Goal: Obtain resource: Obtain resource

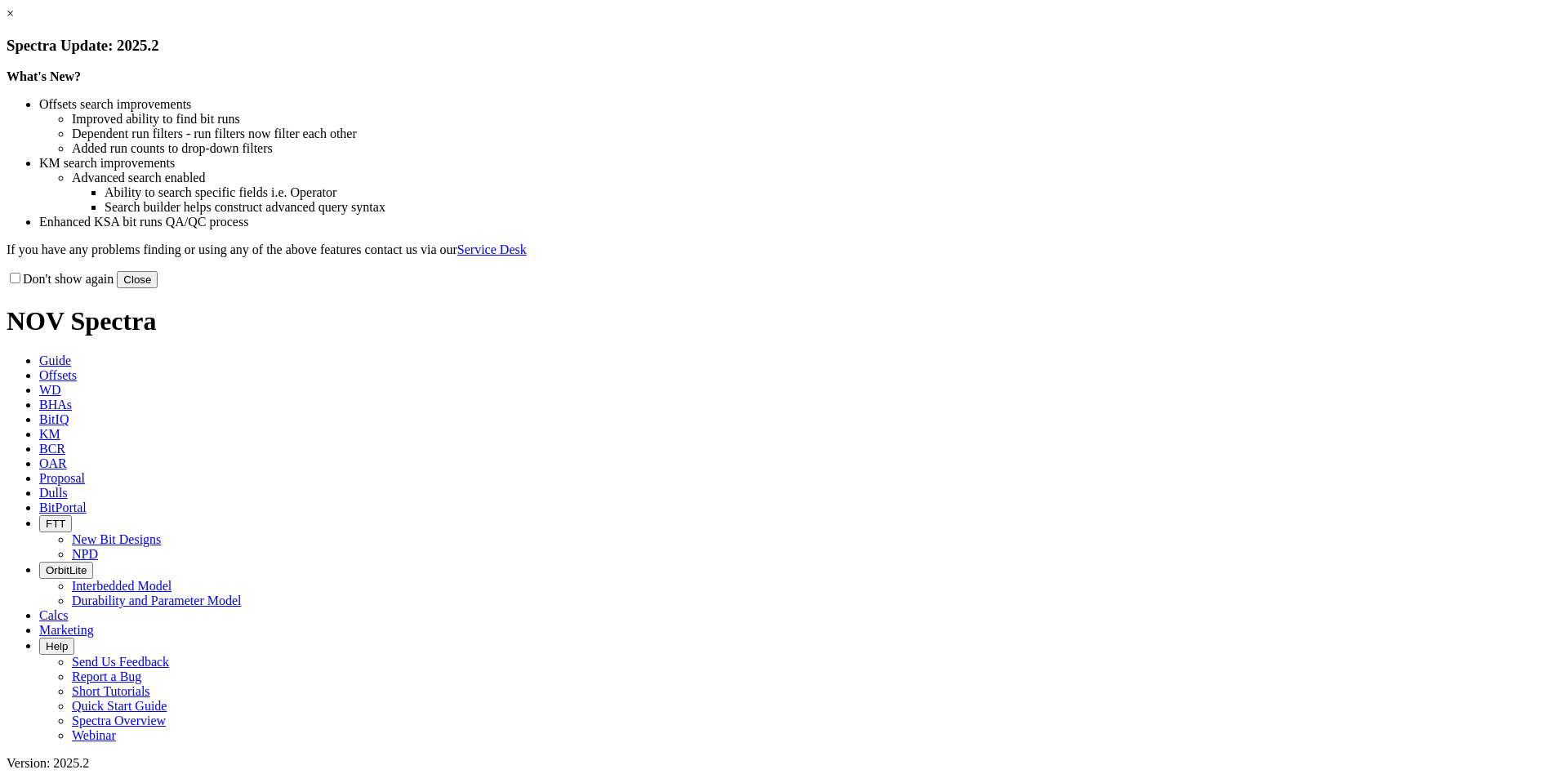
click at [14, 21] on link "×" at bounding box center [10, 14] width 7 height 14
click at [158, 288] on button "Close" at bounding box center [137, 280] width 41 height 17
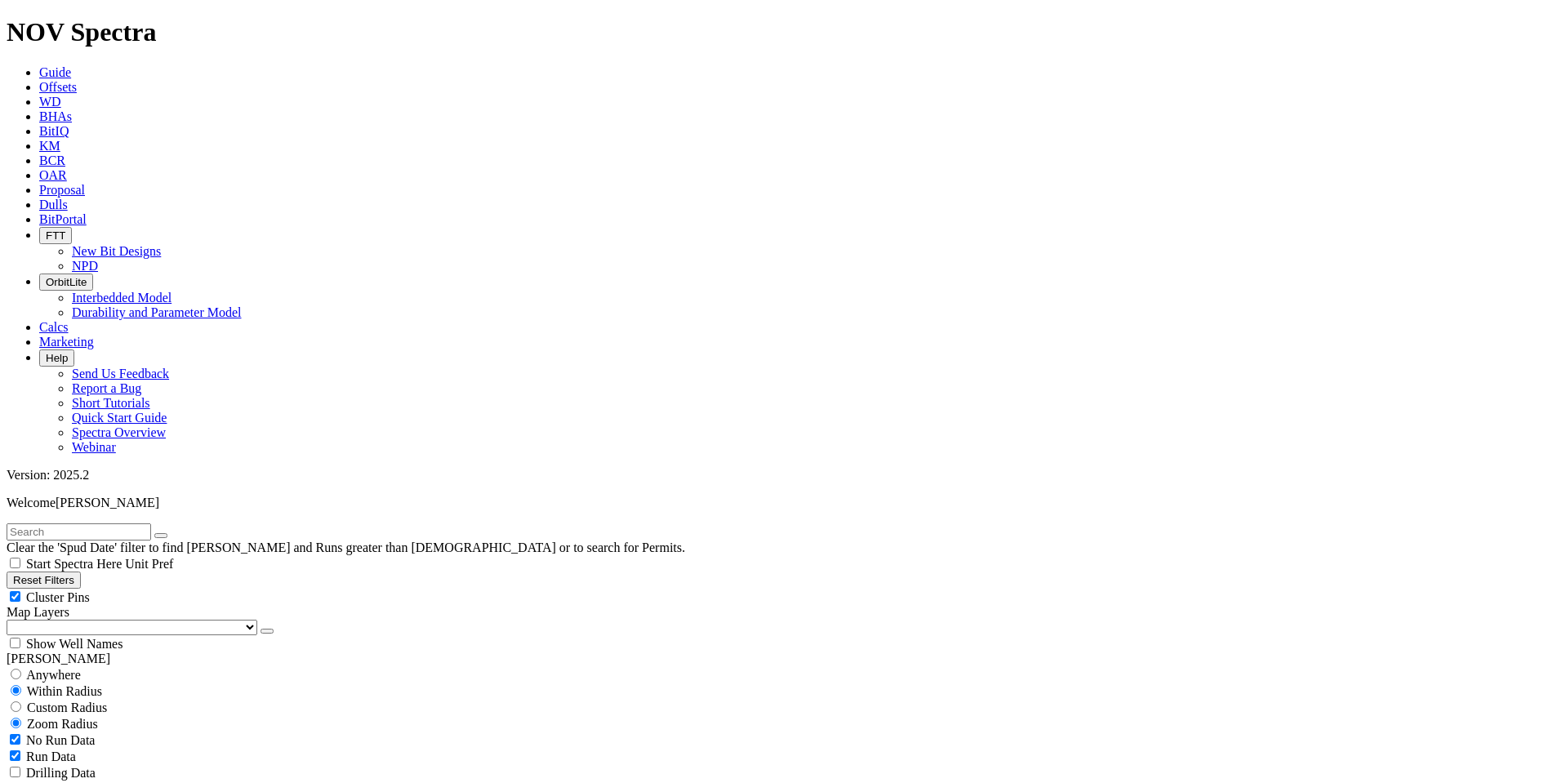
click at [81, 572] on button "Reset Filters" at bounding box center [44, 580] width 74 height 17
type input "[DATE]"
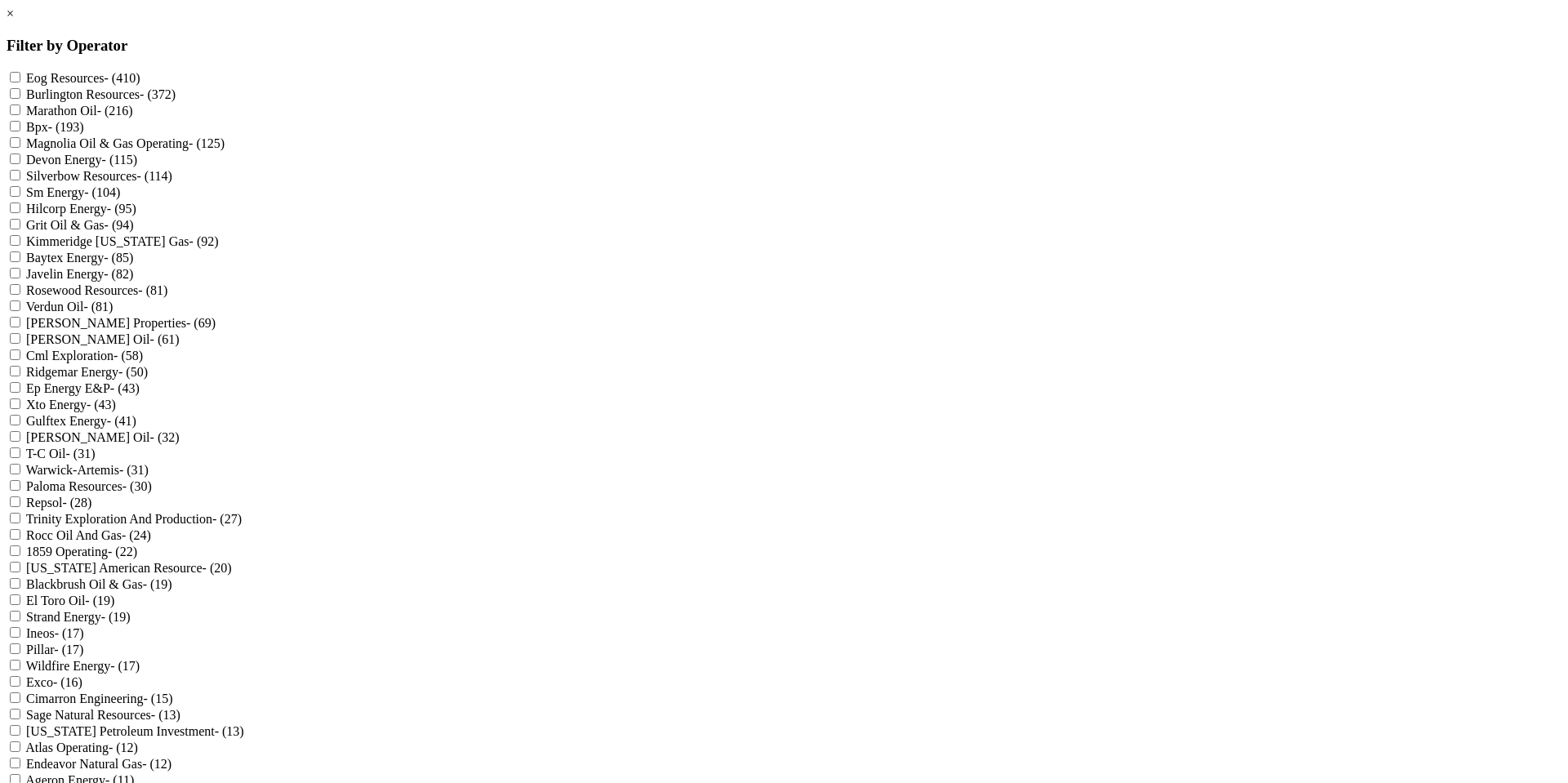
click at [21, 76] on Resources "Eog Resources - (410)" at bounding box center [15, 77] width 10 height 10
checkbox Resources "true"
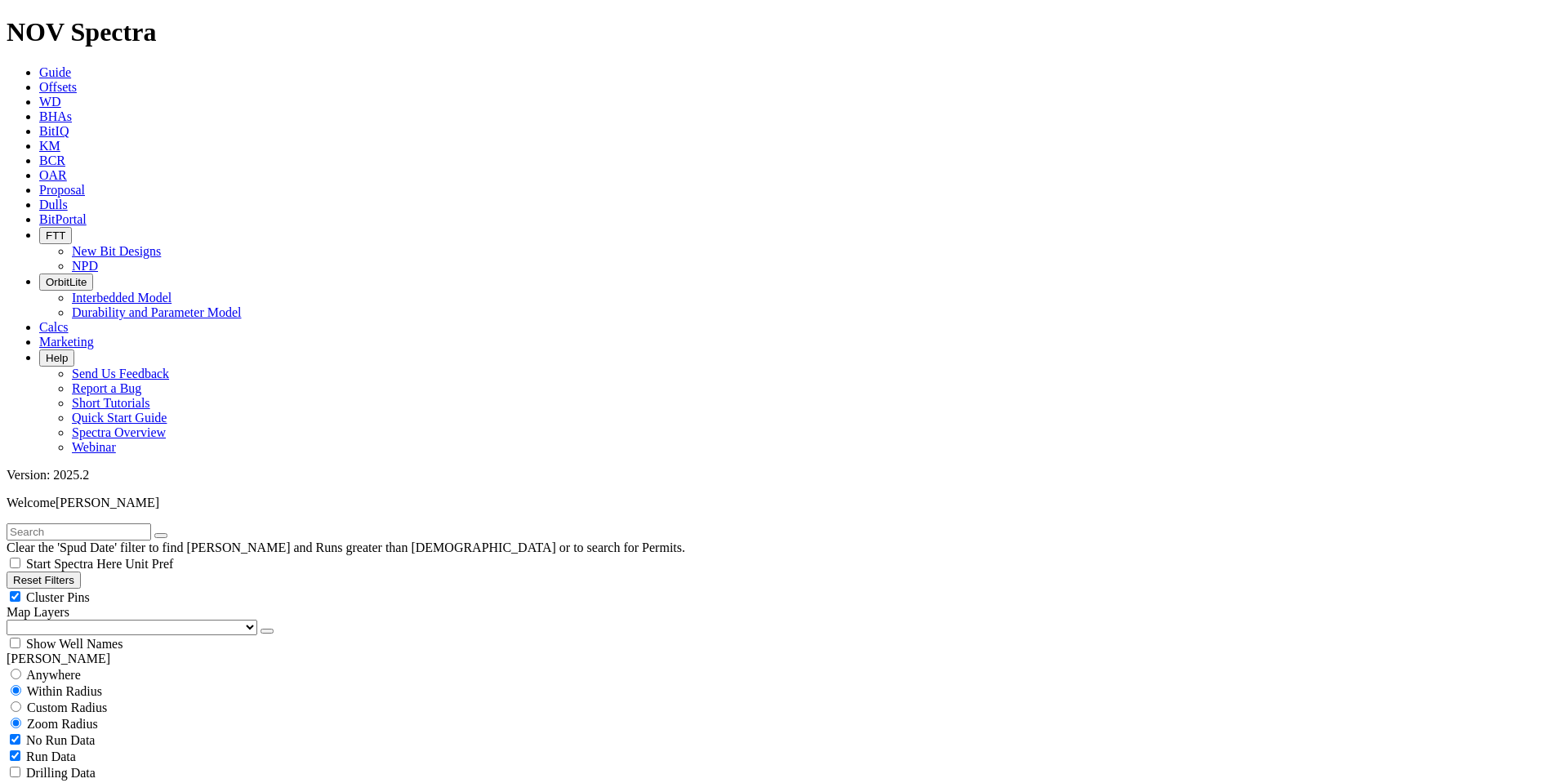
scroll to position [735, 0]
select select "12.25"
checkbox input "false"
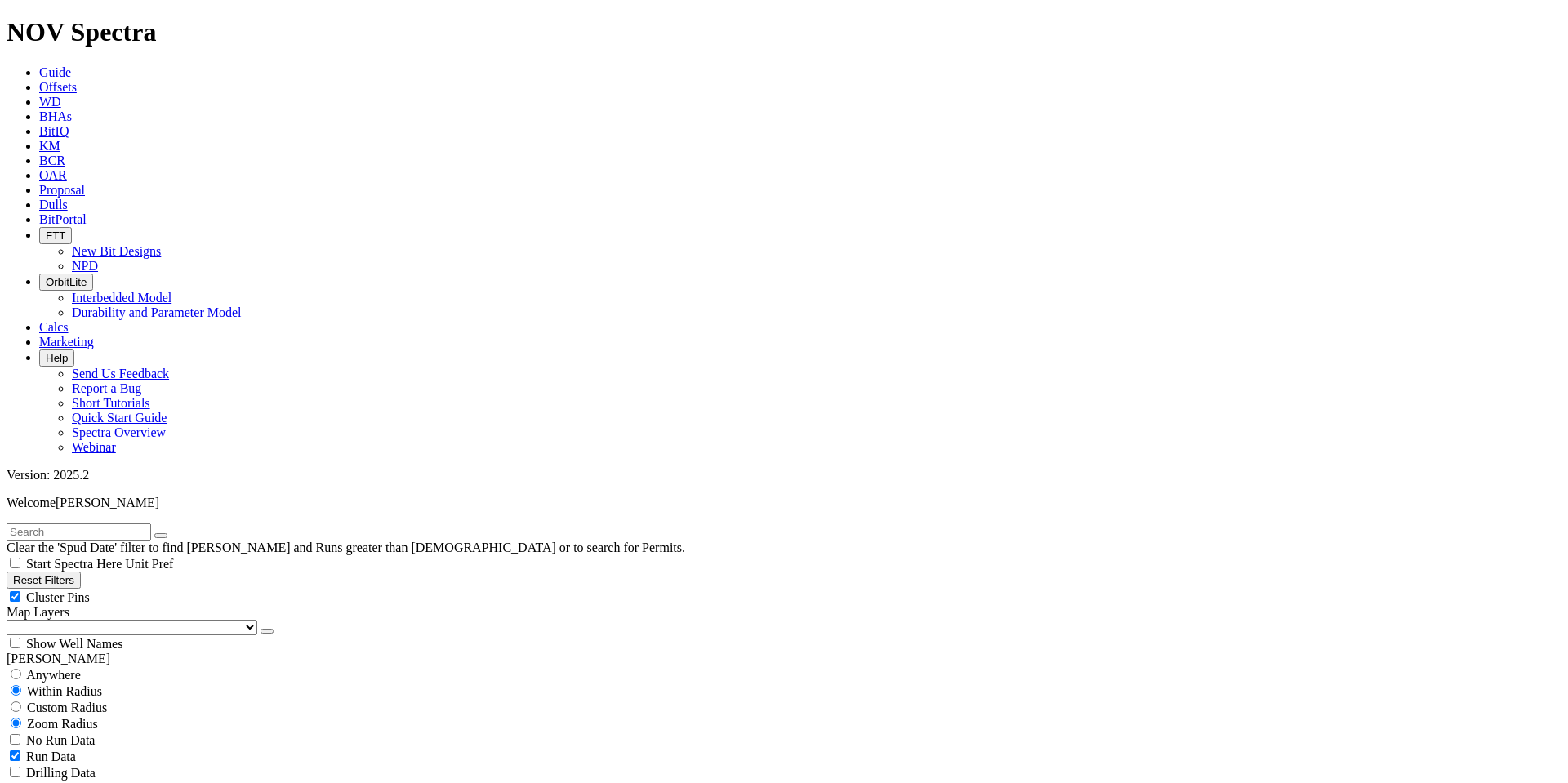
select select "? number:12.25 ?"
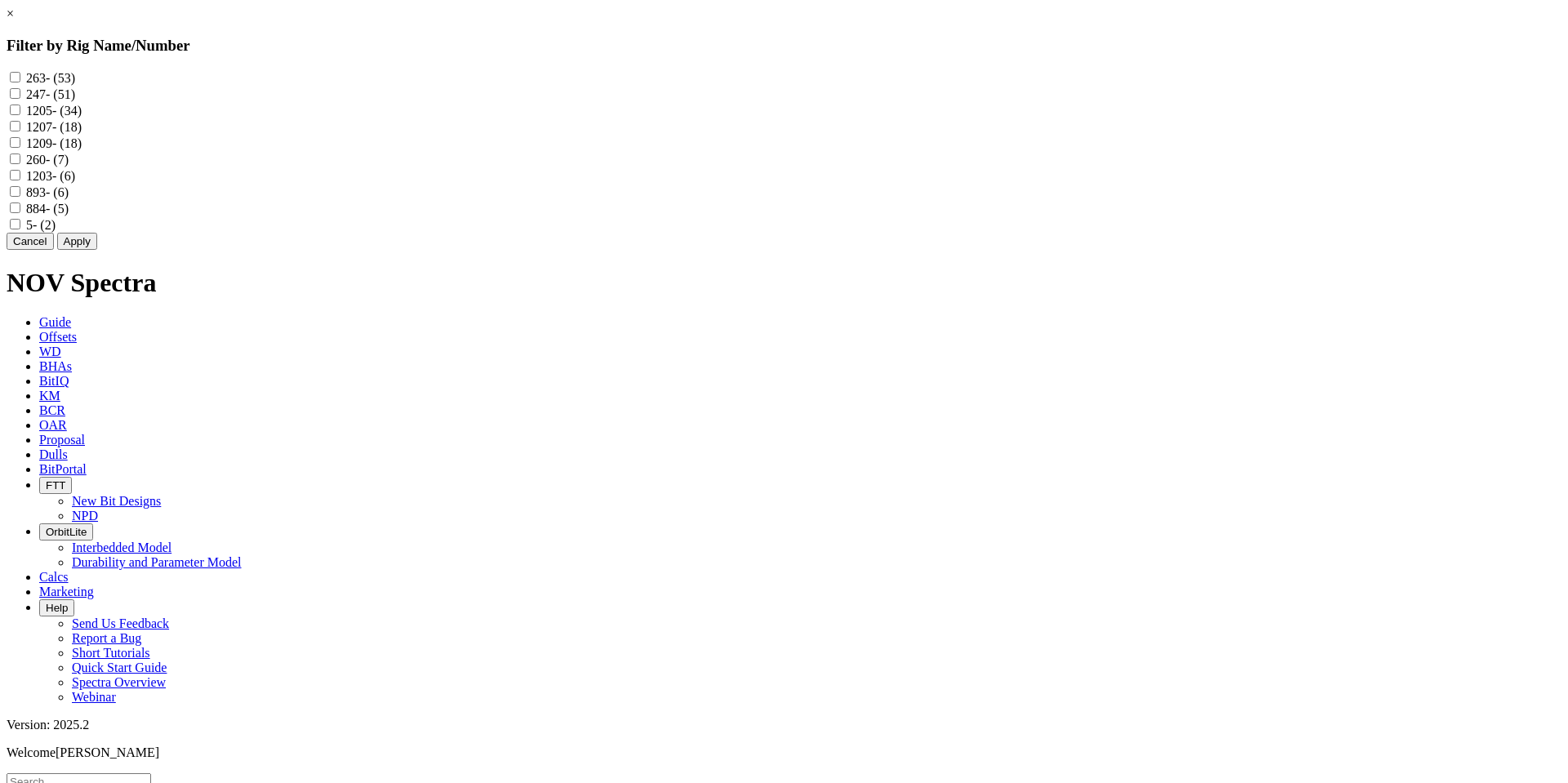
click at [14, 21] on link "×" at bounding box center [10, 14] width 7 height 14
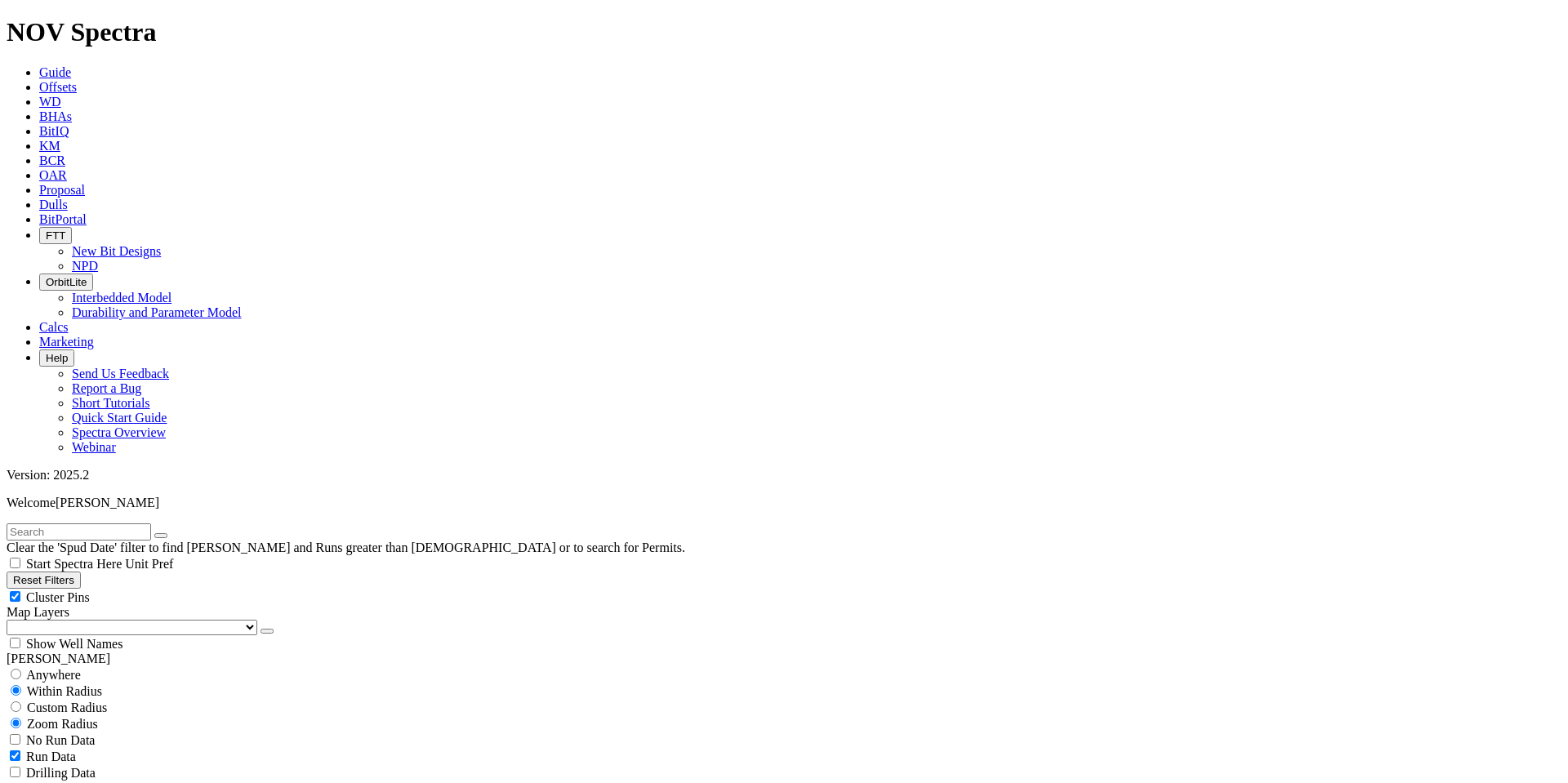
scroll to position [735, 0]
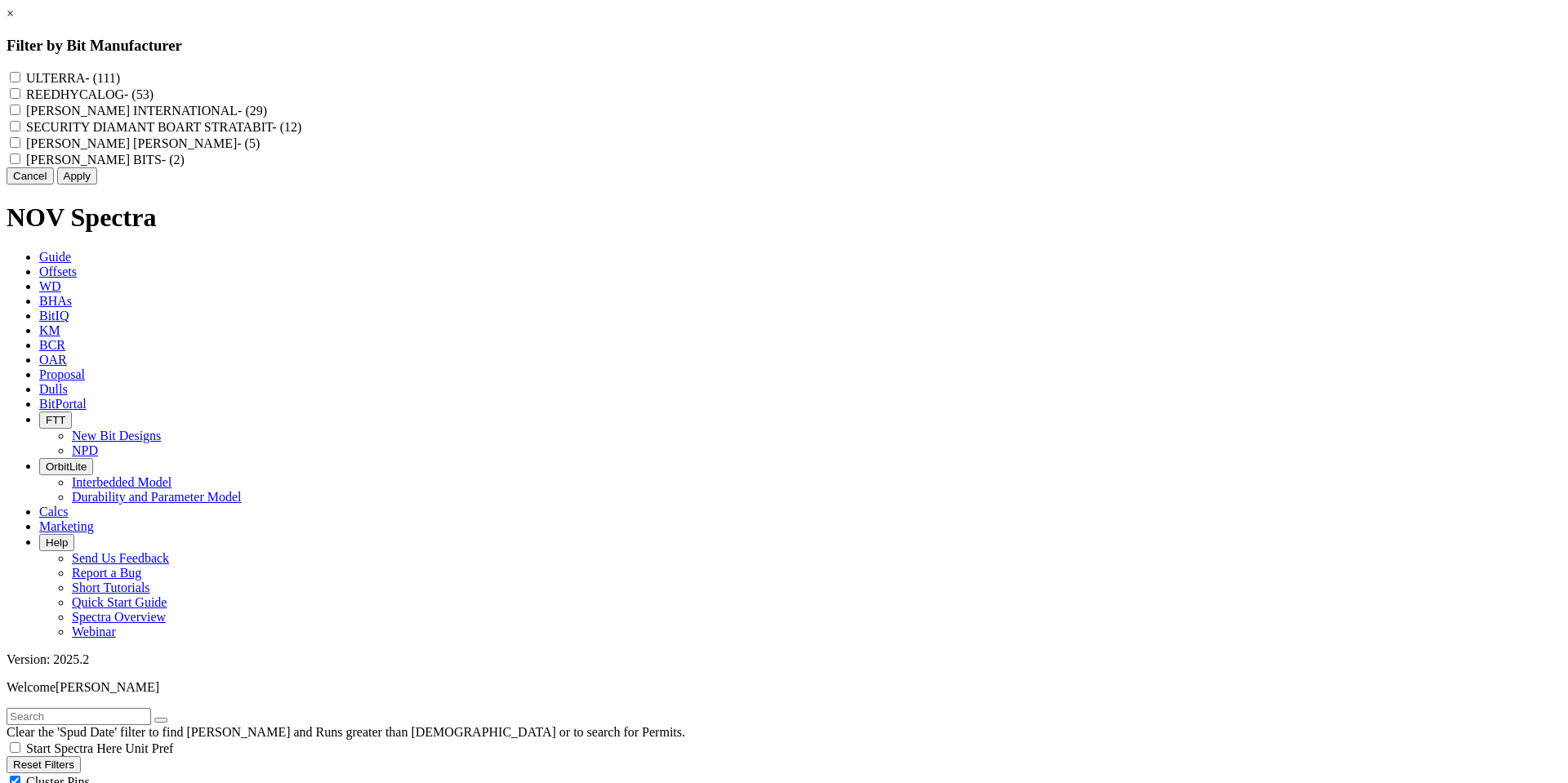
click at [21, 99] on input "REEDHYCALOG - (53)" at bounding box center [15, 94] width 10 height 10
checkbox input "true"
click at [97, 184] on button "Apply" at bounding box center [77, 176] width 40 height 17
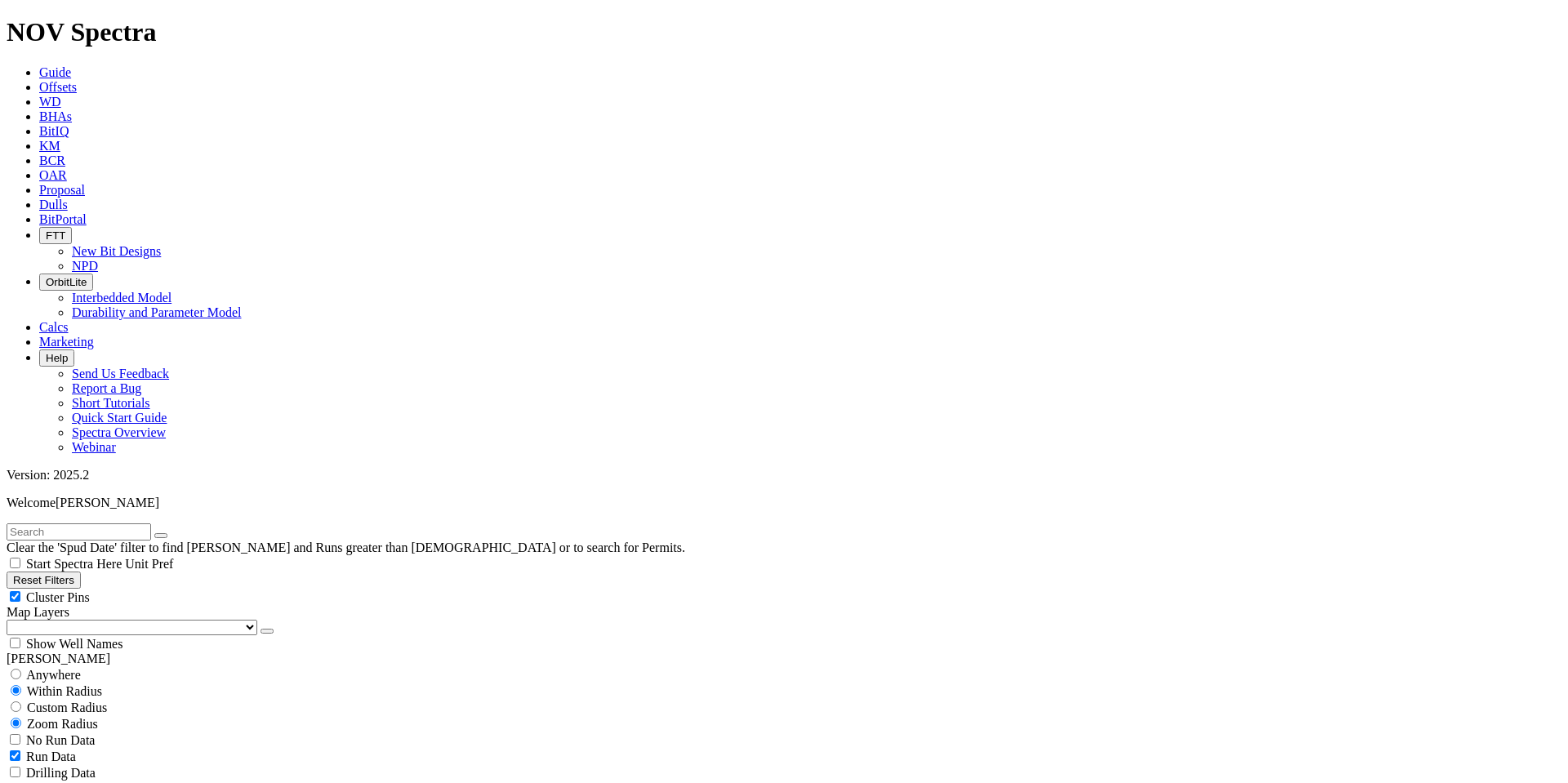
scroll to position [1062, 0]
type input "4000"
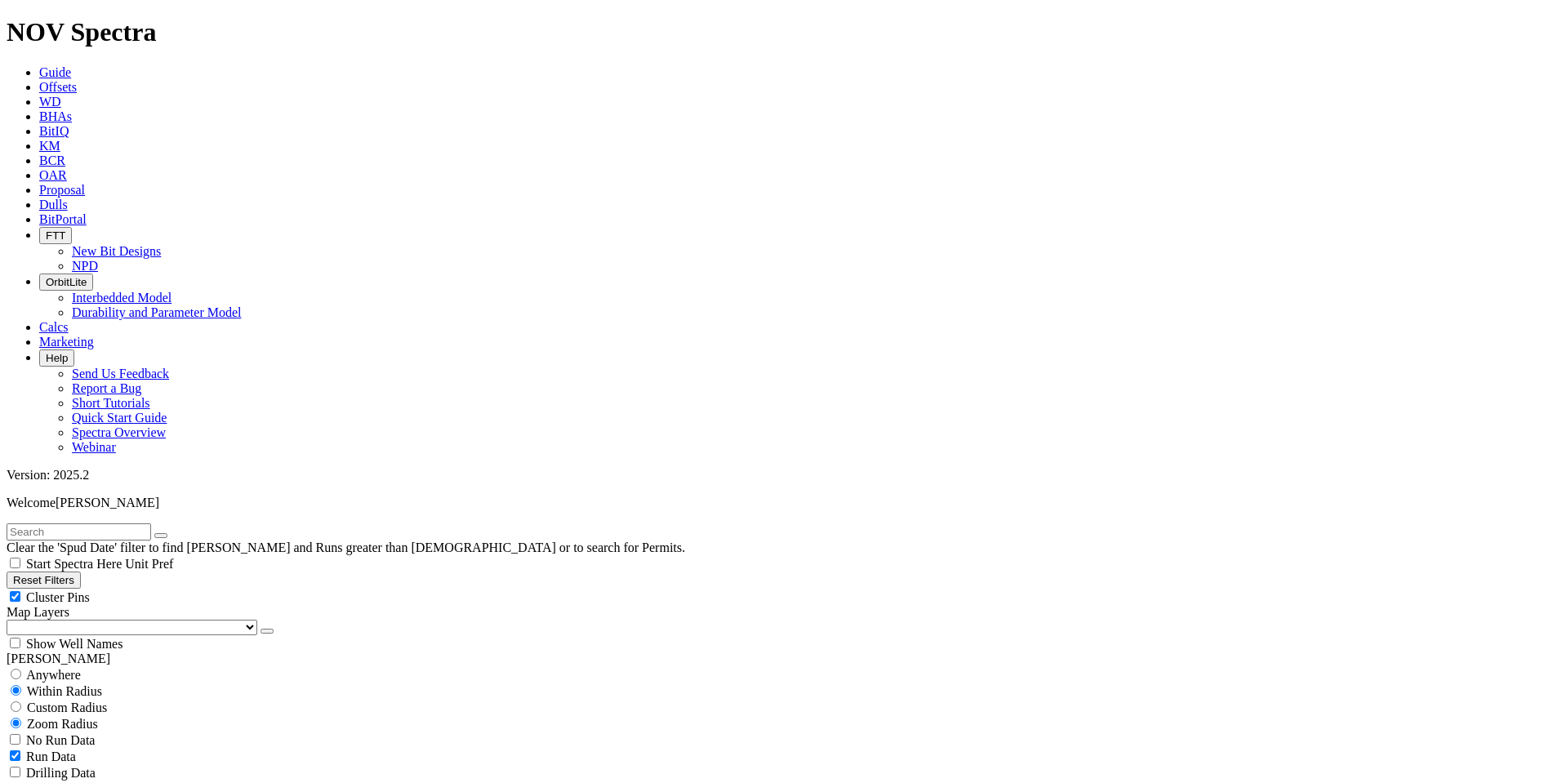
scroll to position [1307, 0]
drag, startPoint x: 124, startPoint y: 405, endPoint x: 90, endPoint y: 405, distance: 34.0
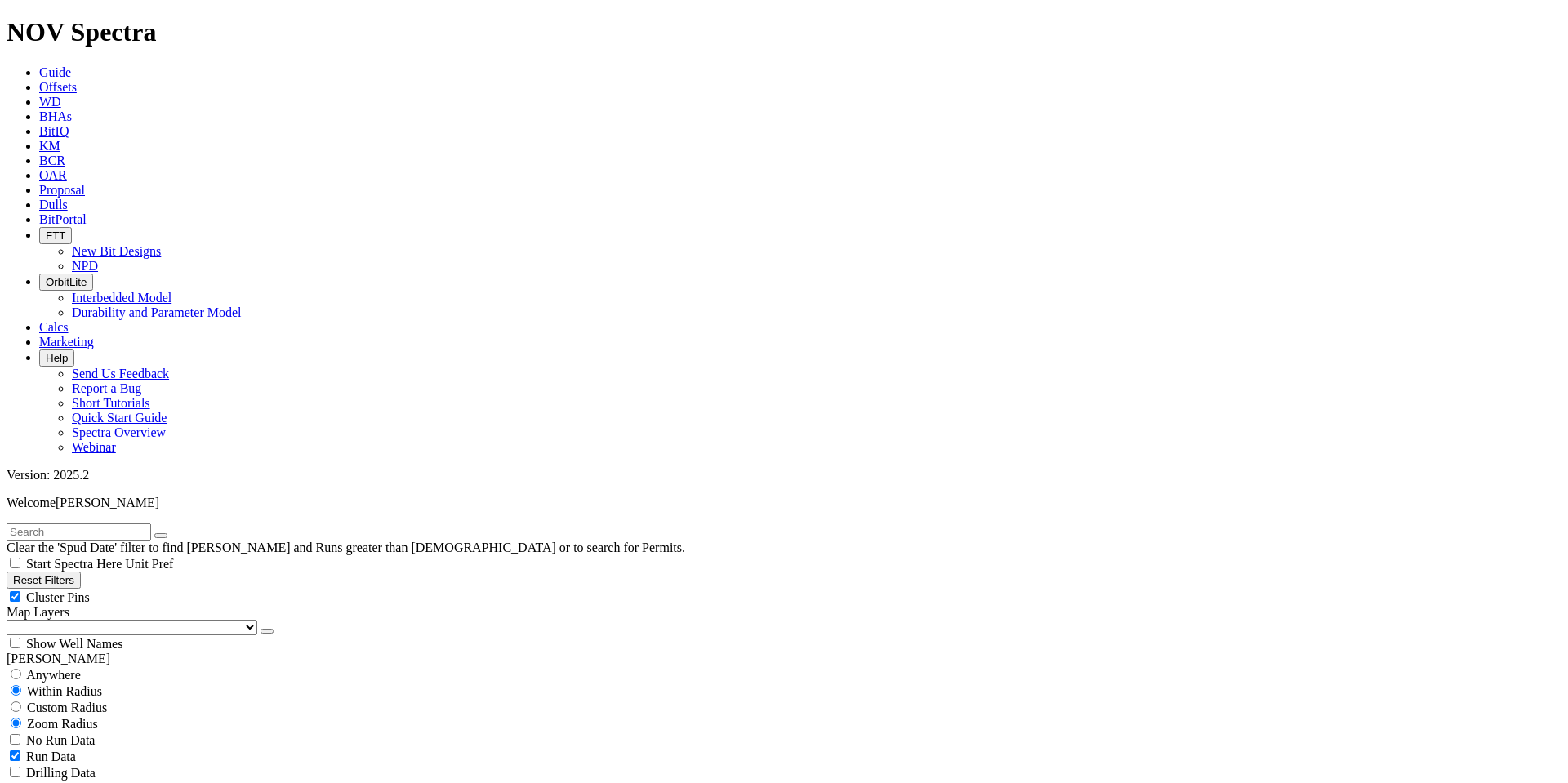
type input "6000"
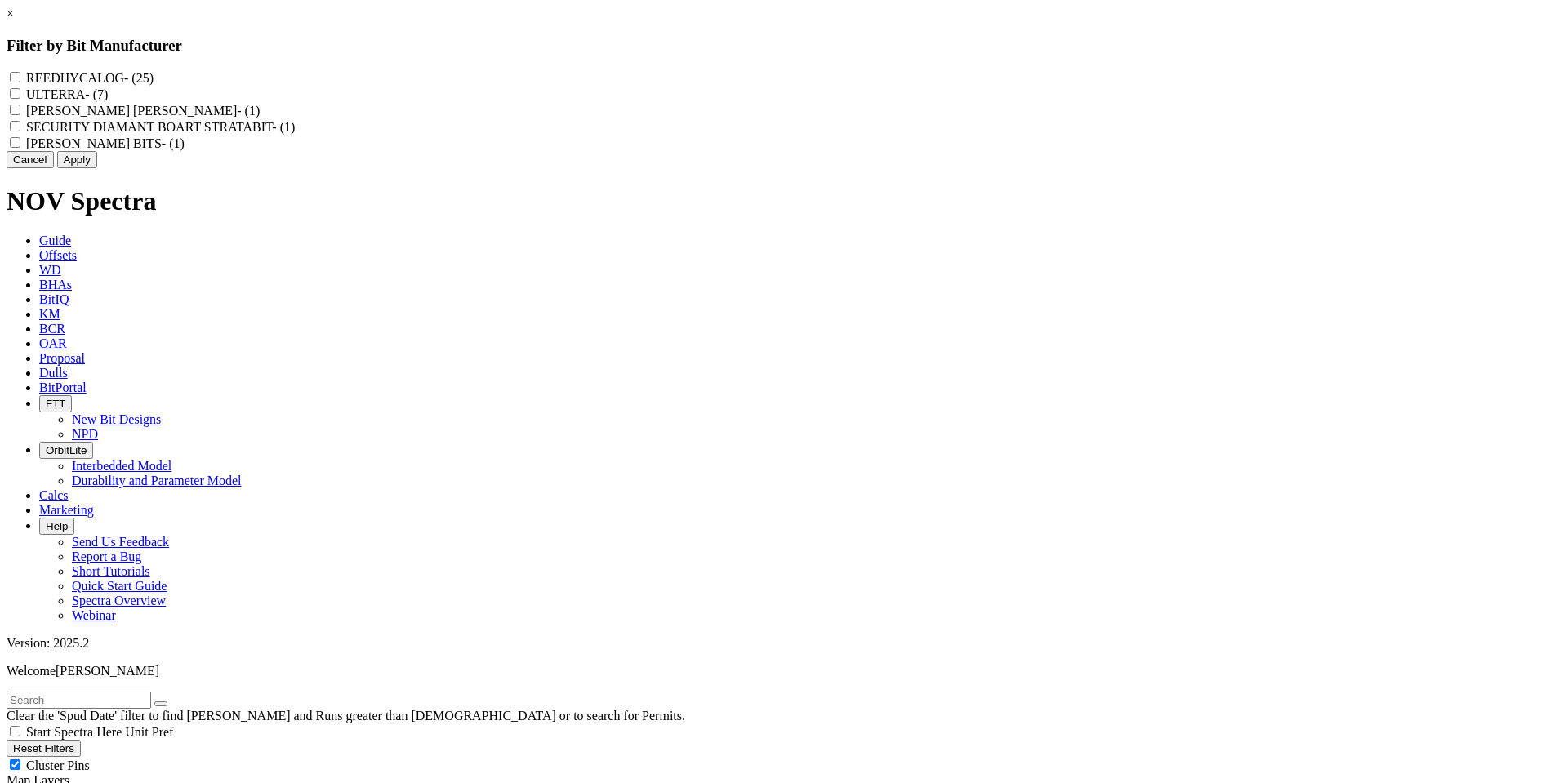
click at [153, 78] on label "REEDHYCALOG - (25)" at bounding box center [89, 78] width 127 height 14
click at [21, 78] on input "REEDHYCALOG - (25)" at bounding box center [15, 77] width 10 height 10
checkbox input "true"
click at [97, 168] on button "Apply" at bounding box center [77, 159] width 40 height 17
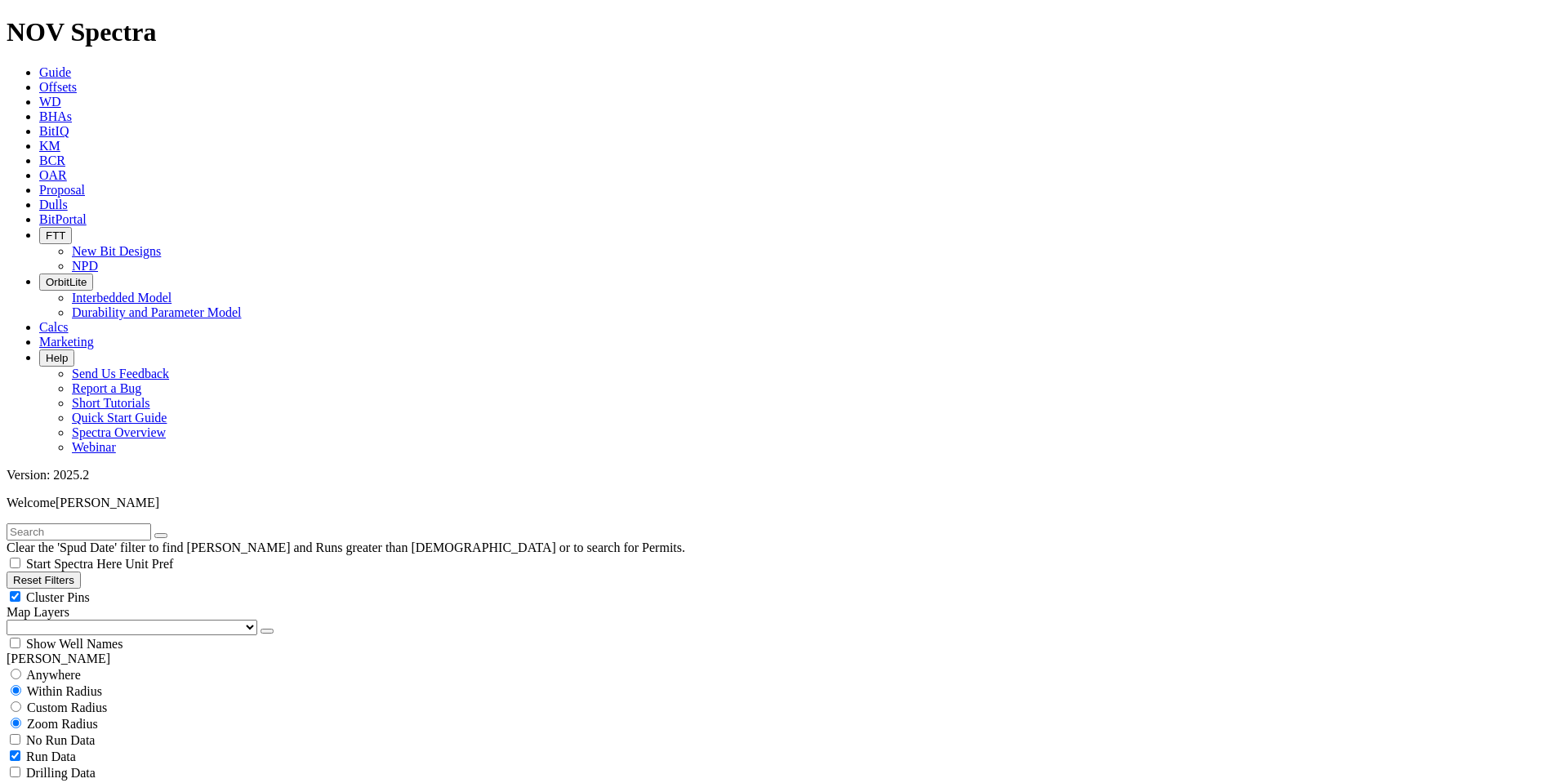
scroll to position [1470, 0]
